Goal: Check status

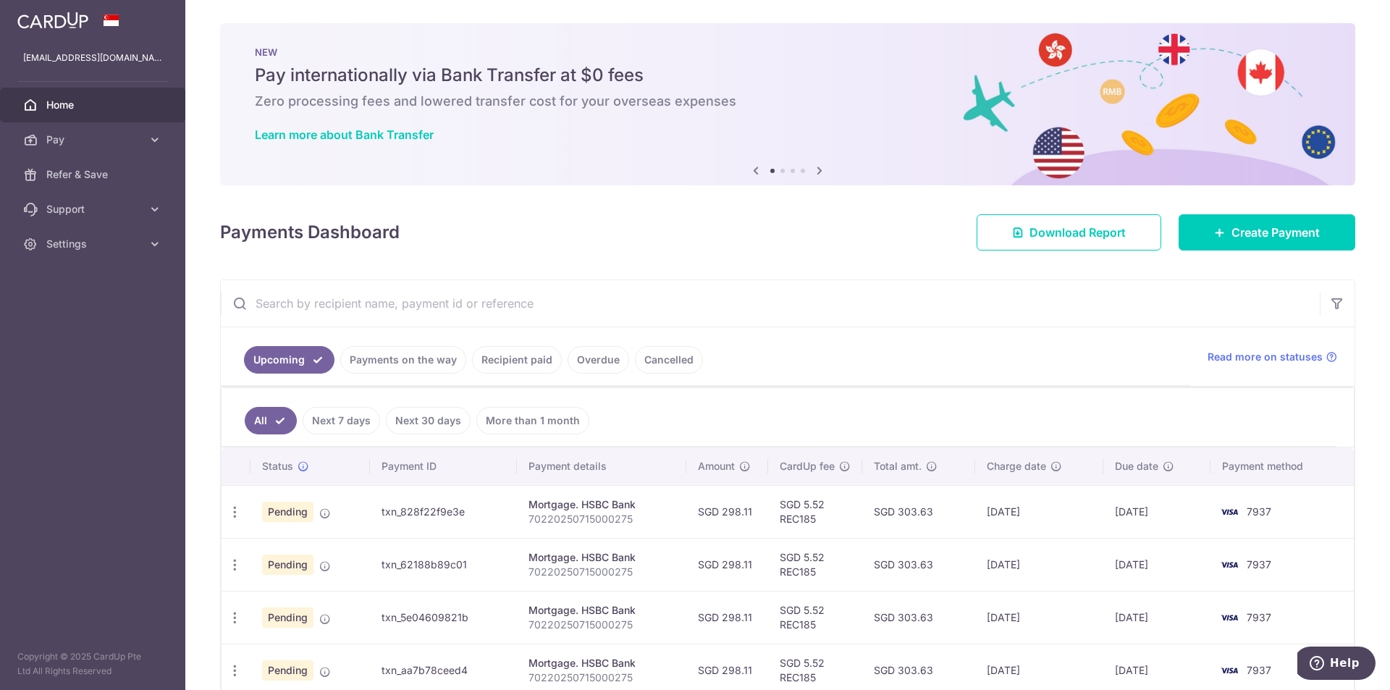
click at [411, 421] on link "Next 30 days" at bounding box center [428, 421] width 85 height 28
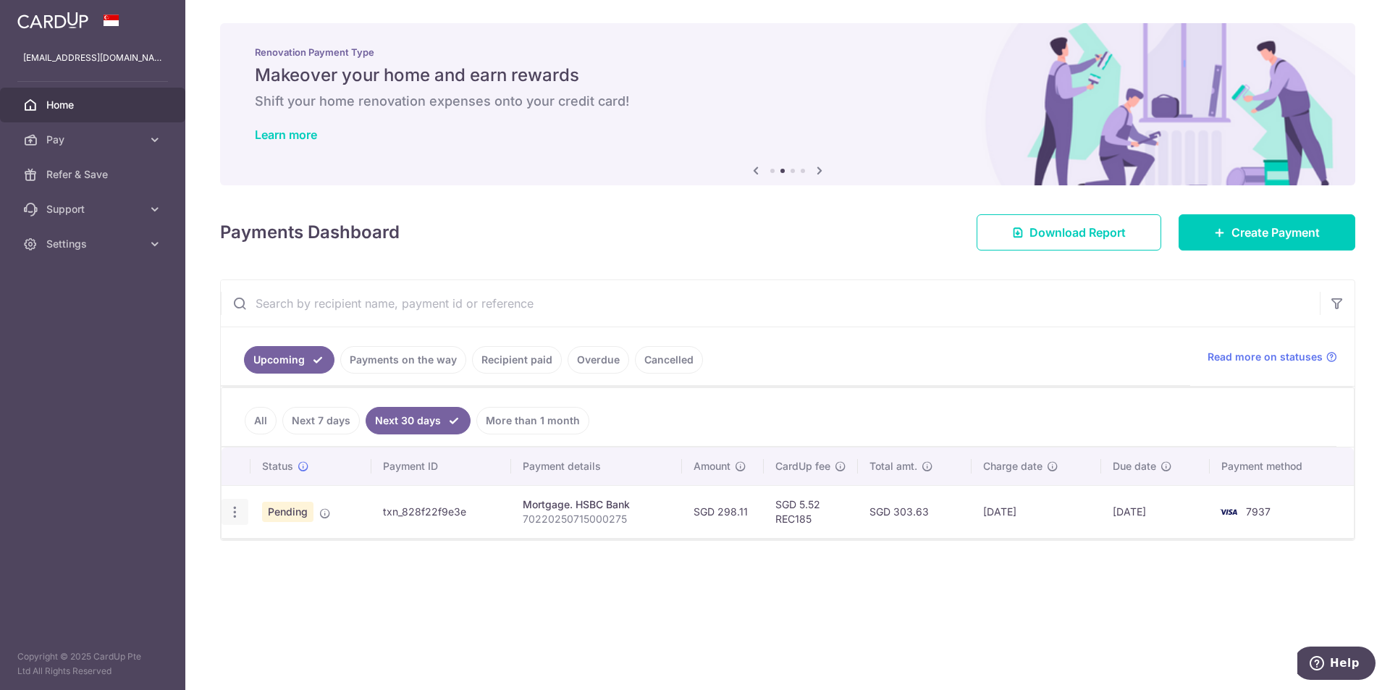
click at [235, 513] on icon "button" at bounding box center [234, 512] width 15 height 15
click at [638, 584] on div "Status Payment ID Payment details Amount CardUp fee Total amt. Charge date Due …" at bounding box center [788, 538] width 1132 height 182
click at [151, 138] on icon at bounding box center [155, 139] width 14 height 14
